Goal: Task Accomplishment & Management: Use online tool/utility

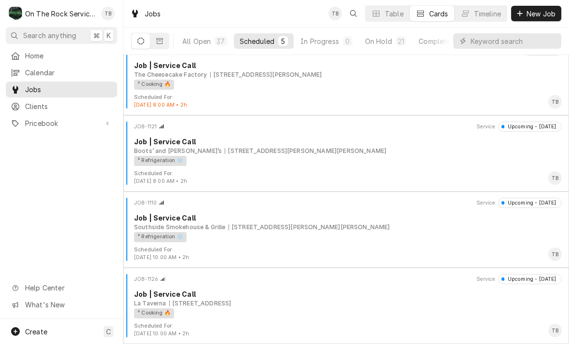
scroll to position [92, 0]
click at [225, 148] on div "328 S Howard Ave, Landrum, SC 29356" at bounding box center [305, 151] width 161 height 9
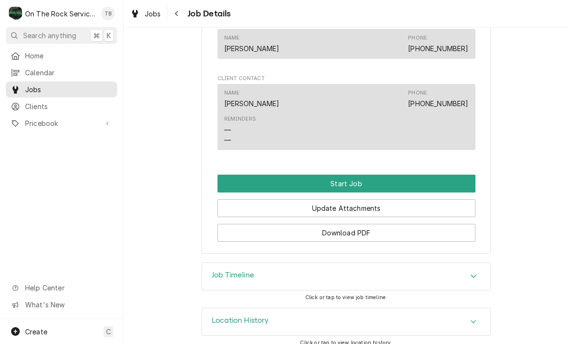
scroll to position [644, 0]
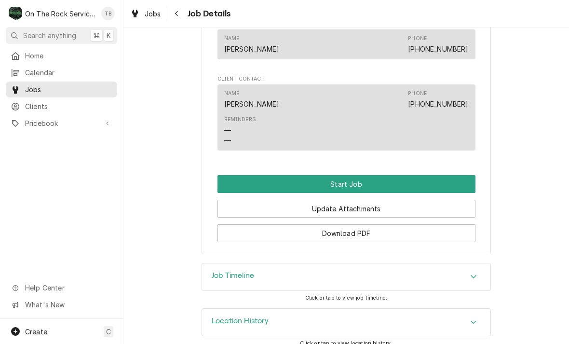
click at [356, 175] on button "Start Job" at bounding box center [346, 184] width 258 height 18
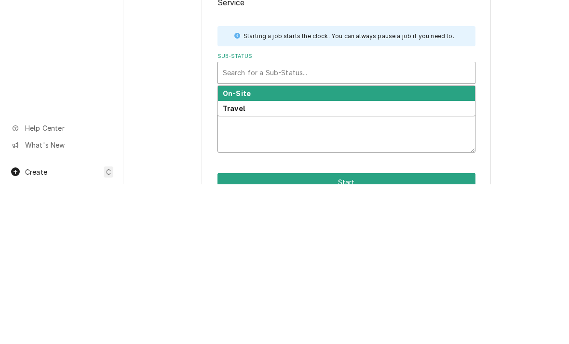
click at [248, 269] on textarea "Start Reason ( optional )" at bounding box center [346, 291] width 258 height 44
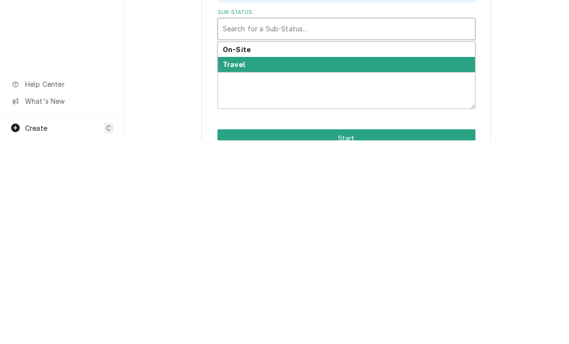
click at [239, 260] on div "Travel" at bounding box center [346, 267] width 257 height 15
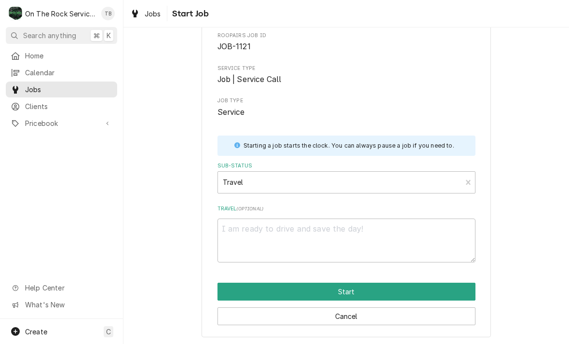
scroll to position [50, 0]
click at [348, 291] on button "Start" at bounding box center [346, 291] width 258 height 18
type textarea "x"
